Goal: Navigation & Orientation: Find specific page/section

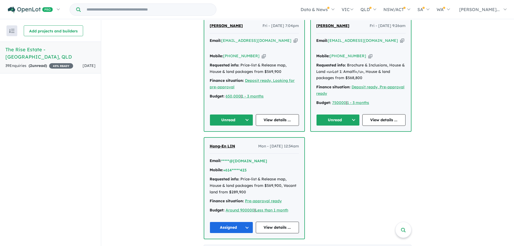
scroll to position [216, 0]
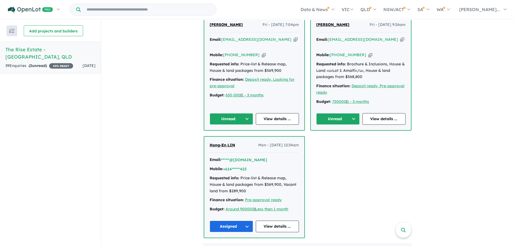
drag, startPoint x: 352, startPoint y: 112, endPoint x: 351, endPoint y: 115, distance: 2.8
click at [352, 113] on button "Unread" at bounding box center [337, 119] width 43 height 12
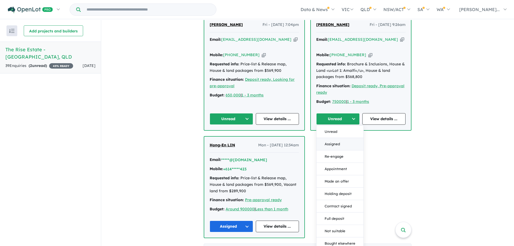
click at [329, 138] on button "Assigned" at bounding box center [339, 144] width 47 height 12
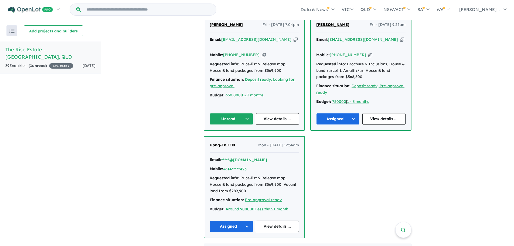
click at [243, 113] on button "Unread" at bounding box center [231, 119] width 43 height 12
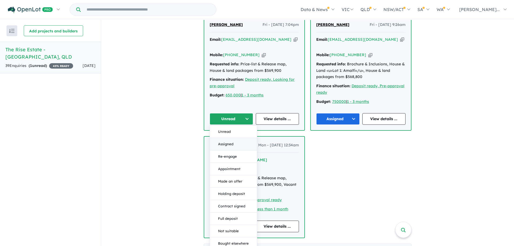
drag, startPoint x: 227, startPoint y: 124, endPoint x: 227, endPoint y: 138, distance: 14.0
click at [227, 138] on div "Unread Assigned Re-engage Appointment Made an offer Holding deposit Contract si…" at bounding box center [233, 206] width 47 height 162
click at [227, 138] on button "Assigned" at bounding box center [233, 144] width 47 height 12
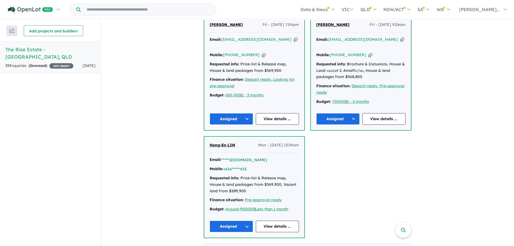
drag, startPoint x: 363, startPoint y: 149, endPoint x: 363, endPoint y: 144, distance: 4.9
click at [363, 146] on div "[PERSON_NAME] Fri - [DATE] 7:04pm Email: [EMAIL_ADDRESS][DOMAIN_NAME] Copied! M…" at bounding box center [308, 127] width 208 height 222
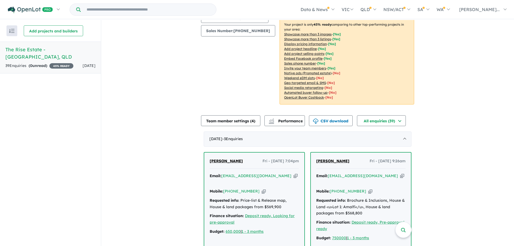
scroll to position [0, 0]
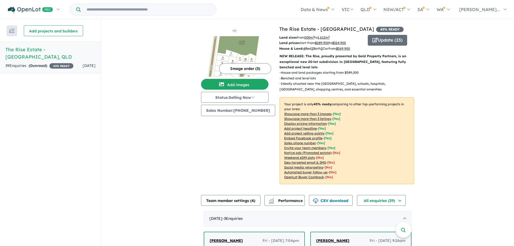
click at [53, 115] on div "Recent enquiries first Most unread enquiries first Most enquiries first By name…" at bounding box center [50, 133] width 101 height 227
click at [12, 31] on img "button" at bounding box center [11, 31] width 5 height 4
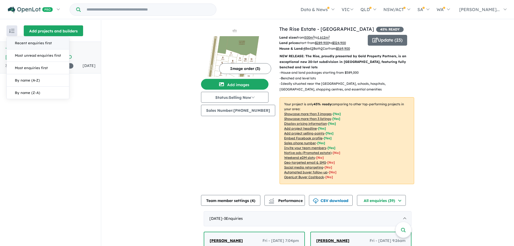
click at [48, 30] on button "Add projects and builders" at bounding box center [53, 30] width 59 height 11
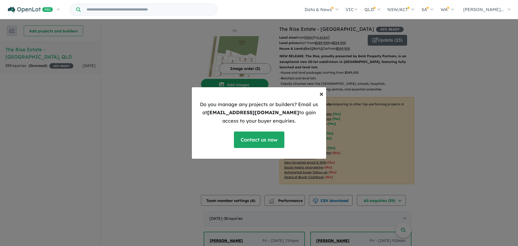
click at [321, 94] on span "×" at bounding box center [321, 93] width 4 height 9
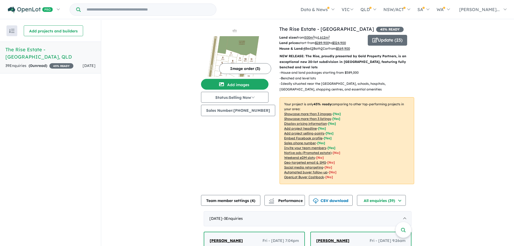
click at [131, 12] on input "Try estate name, suburb, builder or developer" at bounding box center [148, 10] width 133 height 12
type input "**********"
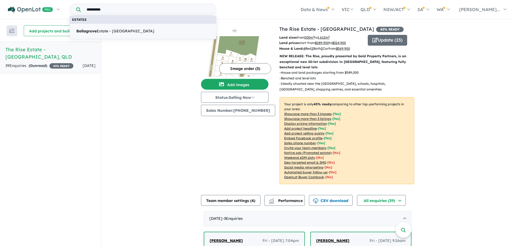
click at [140, 32] on span "[GEOGRAPHIC_DATA] - [GEOGRAPHIC_DATA]" at bounding box center [115, 31] width 78 height 6
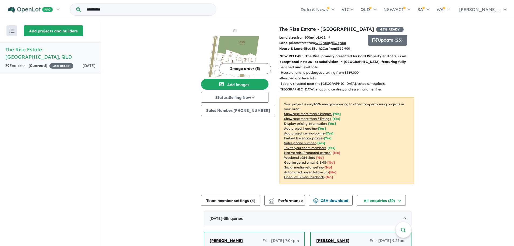
click at [42, 26] on button "Add projects and builders" at bounding box center [53, 30] width 59 height 11
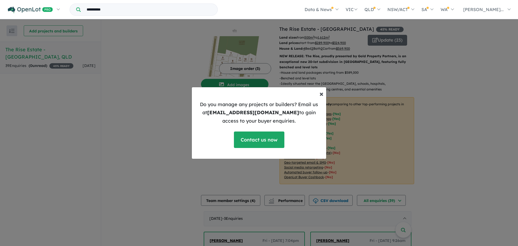
click at [320, 95] on span "×" at bounding box center [321, 93] width 4 height 9
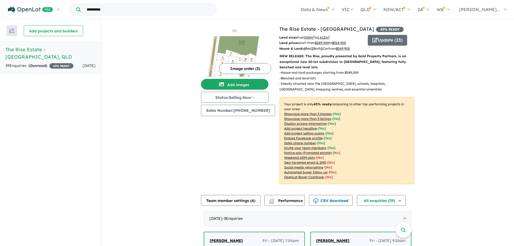
click at [46, 29] on button "Add projects and builders" at bounding box center [53, 30] width 59 height 11
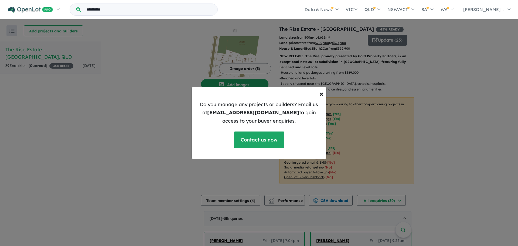
drag, startPoint x: 110, startPoint y: 180, endPoint x: 107, endPoint y: 169, distance: 11.9
click at [110, 180] on div "× Close Do you manage any projects or builders? Email us at [EMAIL_ADDRESS][DOM…" at bounding box center [259, 123] width 518 height 246
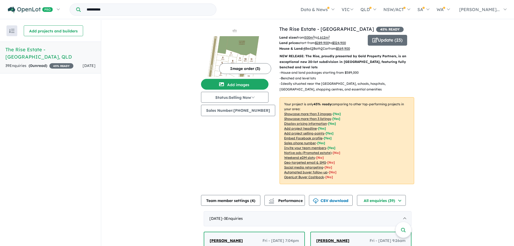
click at [34, 50] on h5 "The Rise Estate - [GEOGRAPHIC_DATA] , [GEOGRAPHIC_DATA]" at bounding box center [50, 53] width 90 height 15
